Goal: Information Seeking & Learning: Check status

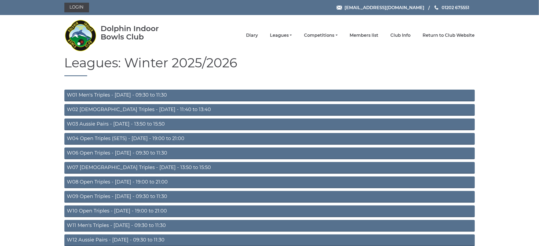
drag, startPoint x: 0, startPoint y: 0, endPoint x: 129, endPoint y: 96, distance: 160.7
click at [129, 96] on link "W01 Men's Triples - [DATE] - 09:30 to 11:30" at bounding box center [269, 96] width 411 height 12
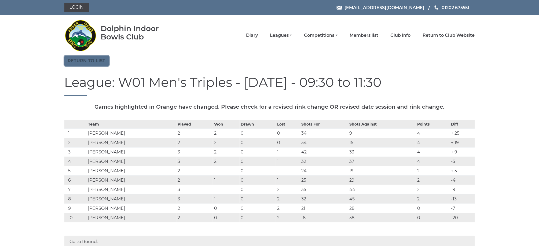
click at [82, 60] on link "Return to list" at bounding box center [86, 61] width 45 height 10
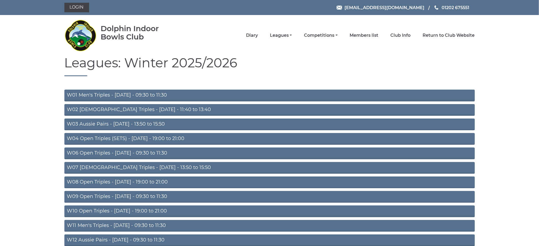
click at [124, 151] on link "W06 Open Triples - [DATE] - 09:30 to 11:30" at bounding box center [269, 154] width 411 height 12
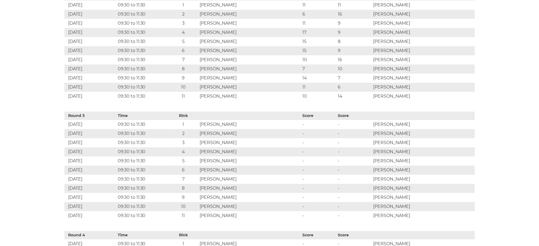
scroll to position [529, 0]
